Goal: Information Seeking & Learning: Find specific fact

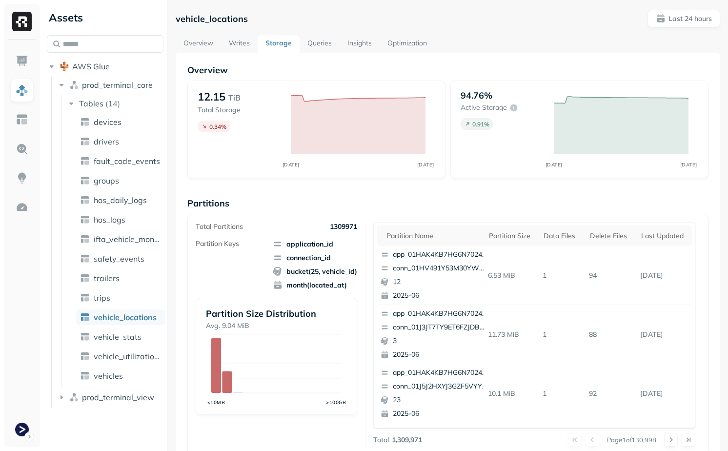
scroll to position [244, 0]
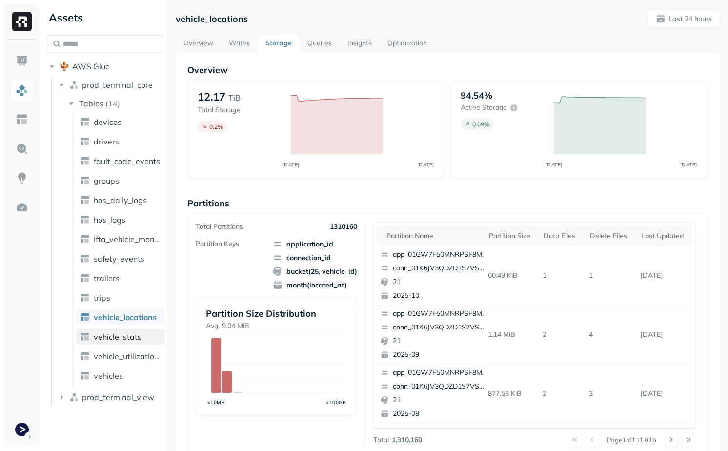
click at [126, 334] on span "vehicle_stats" at bounding box center [118, 337] width 48 height 10
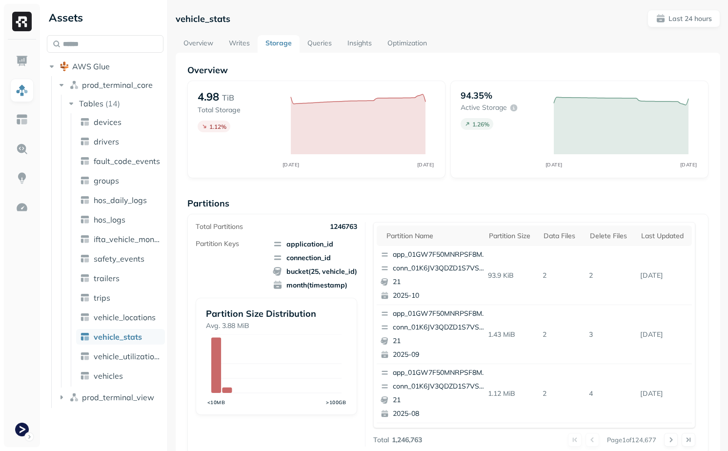
click at [223, 45] on link "Writes" at bounding box center [239, 44] width 37 height 18
click at [199, 45] on link "Overview" at bounding box center [198, 44] width 45 height 18
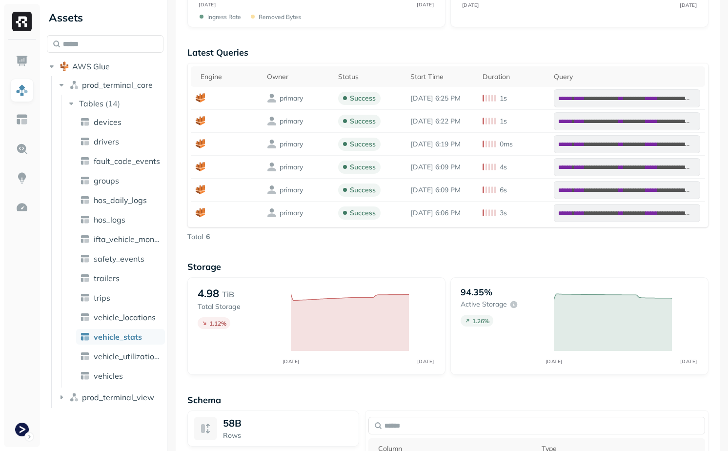
scroll to position [828, 0]
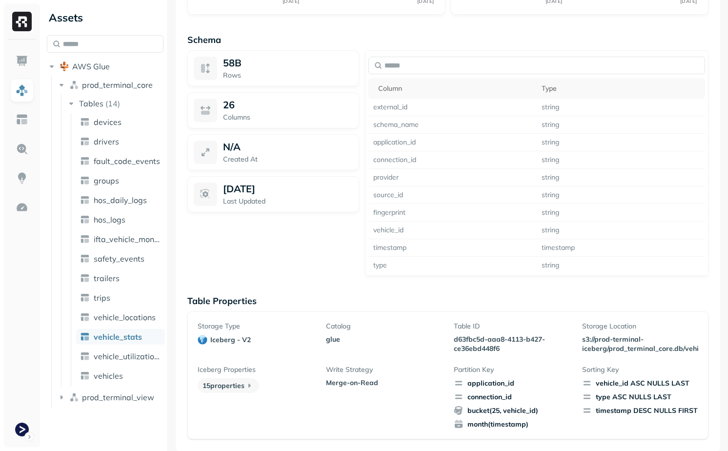
click at [461, 339] on p "d63fbc5d-aaa8-4113-b427-ce36ebd448f6" at bounding box center [512, 344] width 116 height 19
drag, startPoint x: 461, startPoint y: 339, endPoint x: 494, endPoint y: 344, distance: 33.0
click at [494, 344] on p "d63fbc5d-aaa8-4113-b427-ce36ebd448f6" at bounding box center [512, 344] width 116 height 19
copy p "d63fbc5d-aaa8-4113-b427-ce36ebd448f6"
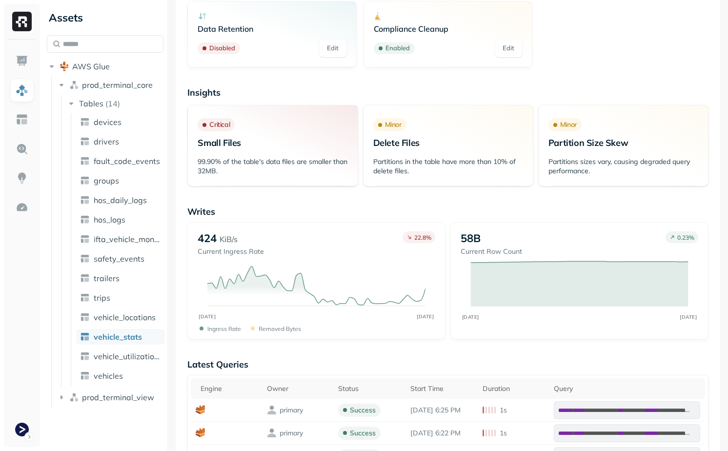
scroll to position [179, 0]
